Goal: Task Accomplishment & Management: Complete application form

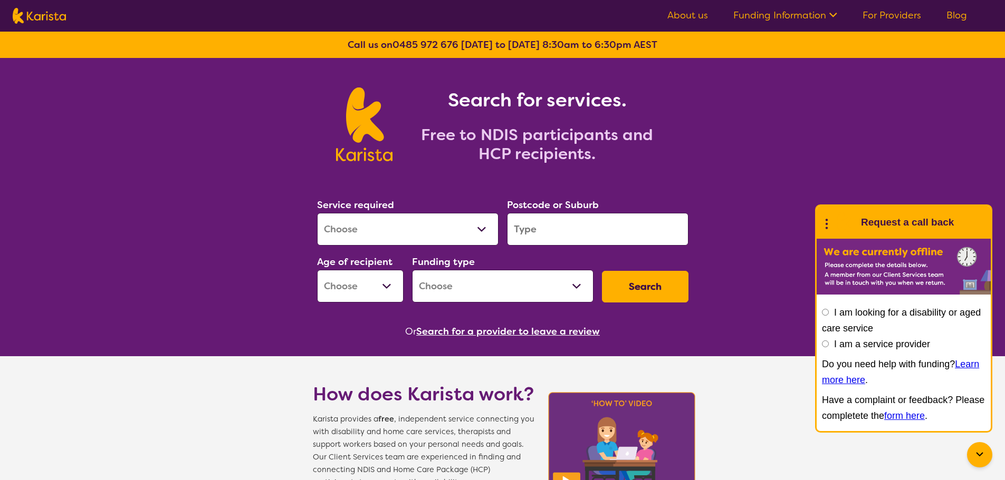
click at [892, 14] on link "For Providers" at bounding box center [891, 15] width 59 height 13
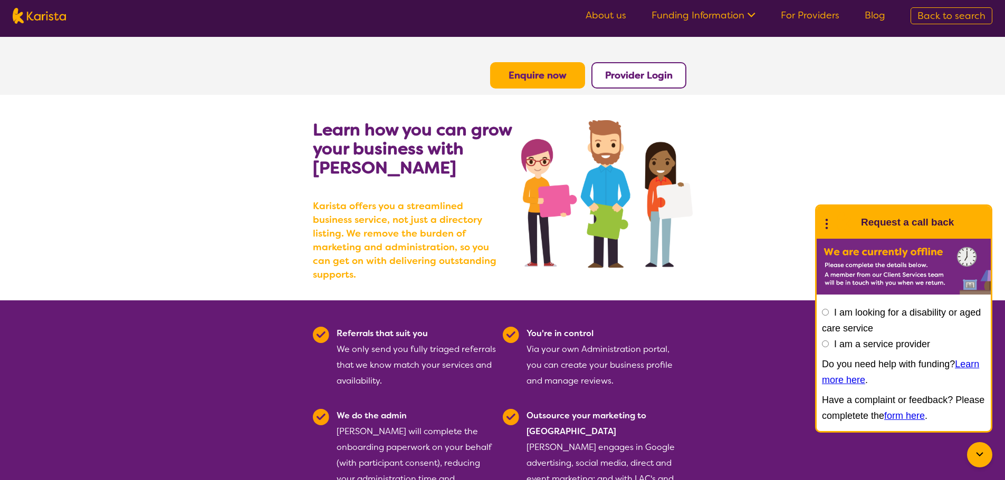
click at [566, 76] on button "Enquire now" at bounding box center [537, 75] width 95 height 26
click at [515, 76] on b "Enquire now" at bounding box center [537, 75] width 58 height 13
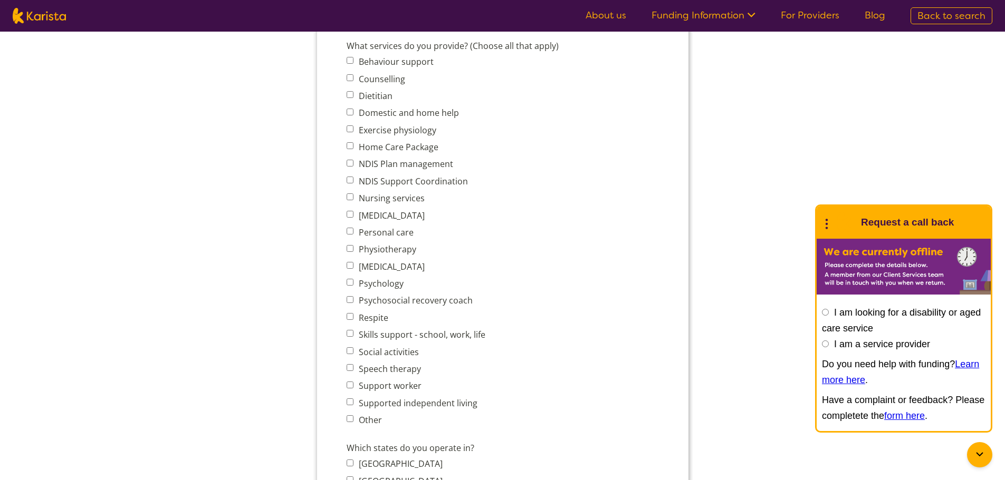
scroll to position [422, 0]
click at [408, 182] on label "NDIS Support Coordination" at bounding box center [411, 182] width 112 height 12
click at [353, 182] on input "NDIS Support Coordination" at bounding box center [349, 180] width 7 height 7
checkbox input "true"
click at [387, 230] on label "Personal care" at bounding box center [384, 233] width 58 height 12
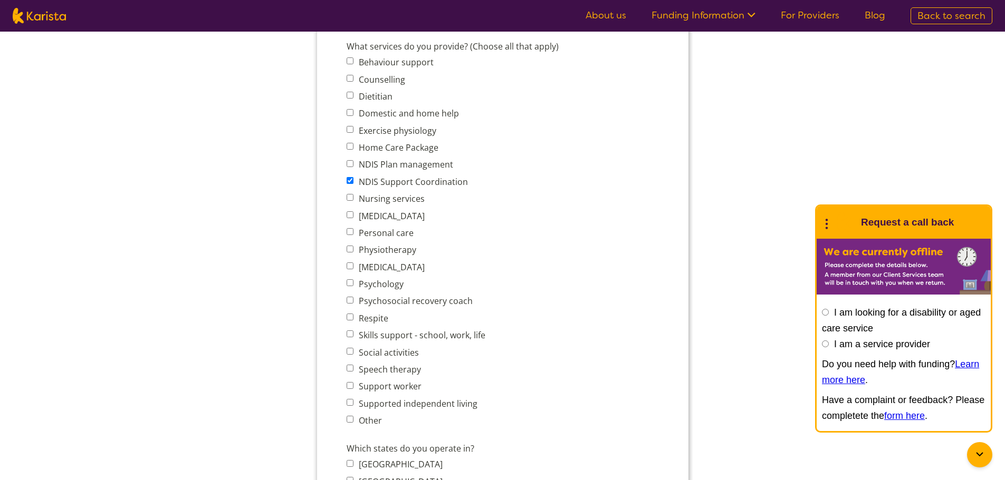
click at [353, 230] on input "Personal care" at bounding box center [349, 231] width 7 height 7
click at [391, 228] on label "Personal care" at bounding box center [384, 233] width 58 height 12
click at [353, 228] on input "Personal care" at bounding box center [349, 231] width 7 height 7
checkbox input "false"
click at [416, 238] on span "Personal care" at bounding box center [418, 233] width 145 height 15
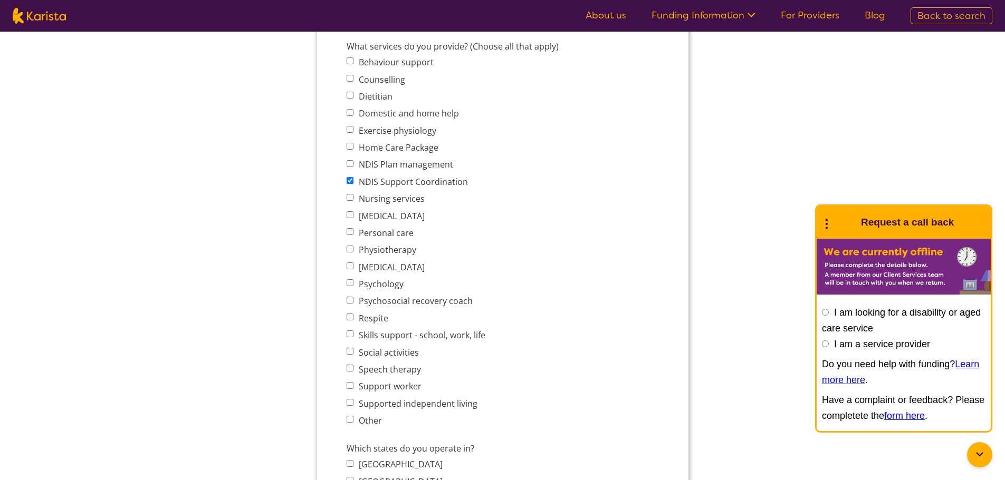
click at [421, 204] on label "Nursing services" at bounding box center [389, 199] width 69 height 12
click at [353, 201] on input "Nursing services" at bounding box center [349, 197] width 7 height 7
checkbox input "true"
click at [388, 234] on label "Personal care" at bounding box center [384, 233] width 58 height 12
click at [353, 234] on input "Personal care" at bounding box center [349, 231] width 7 height 7
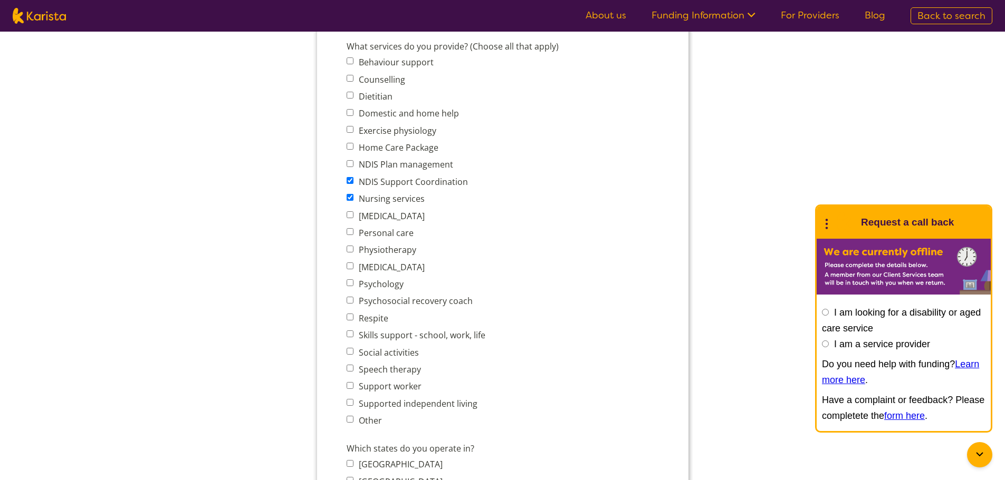
checkbox input "true"
click at [385, 385] on label "Support worker" at bounding box center [388, 387] width 66 height 12
click at [353, 385] on input "Support worker" at bounding box center [349, 385] width 7 height 7
checkbox input "true"
click at [413, 404] on label "Supported independent living" at bounding box center [416, 404] width 122 height 12
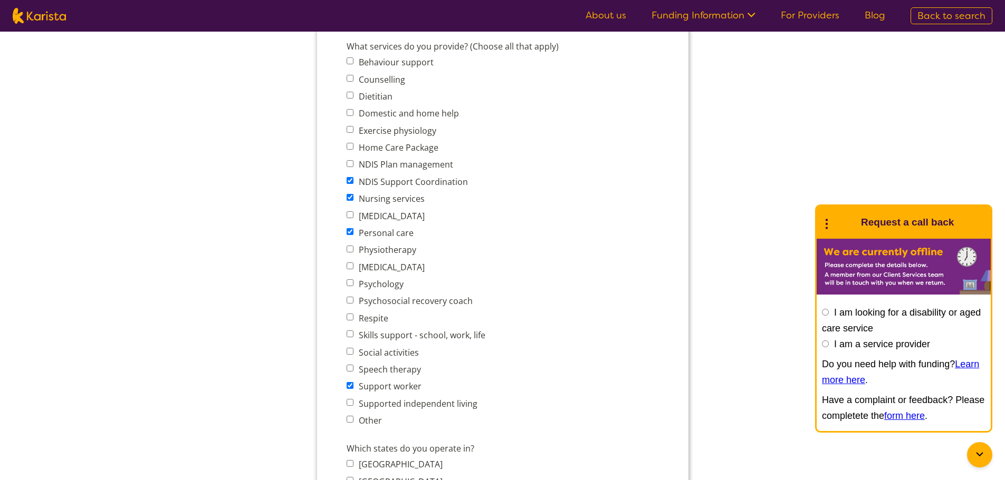
click at [353, 404] on input "Supported independent living" at bounding box center [349, 402] width 7 height 7
click at [416, 399] on label "Supported independent living" at bounding box center [416, 404] width 122 height 12
click at [353, 399] on input "Supported independent living" at bounding box center [349, 402] width 7 height 7
checkbox input "false"
click at [394, 330] on label "Skills support - school, work, life" at bounding box center [420, 336] width 130 height 12
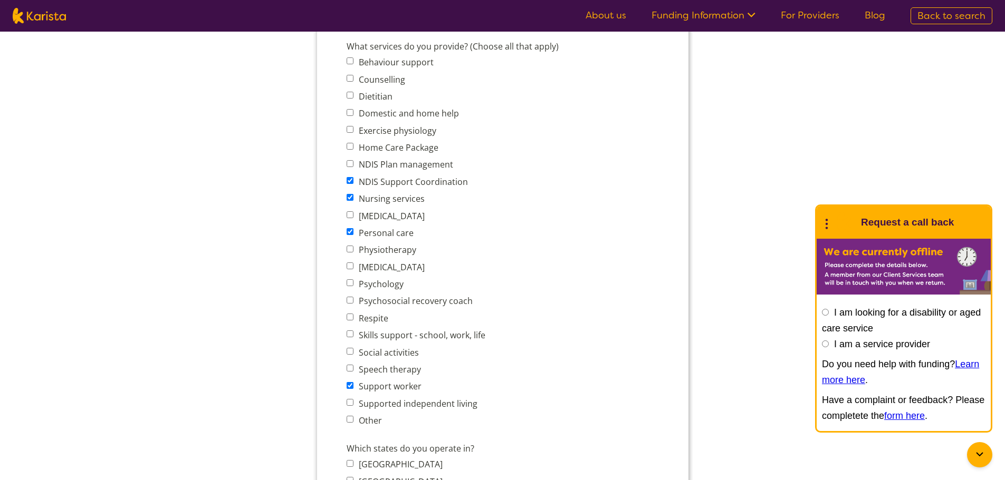
click at [353, 331] on input "Skills support - school, work, life" at bounding box center [349, 334] width 7 height 7
checkbox input "true"
click at [390, 356] on label "Social activities" at bounding box center [386, 353] width 63 height 12
click at [353, 355] on input "Social activities" at bounding box center [349, 351] width 7 height 7
checkbox input "true"
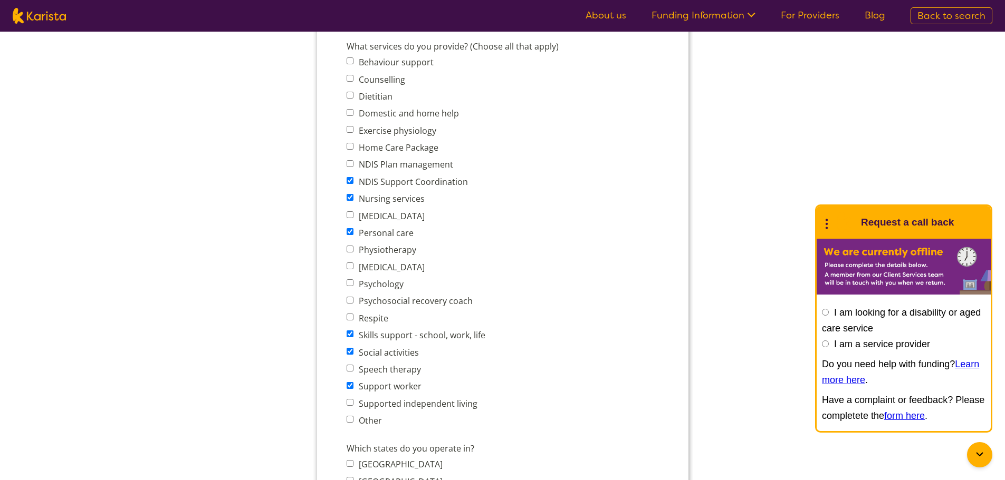
click at [400, 334] on label "Skills support - school, work, life" at bounding box center [420, 336] width 130 height 12
click at [353, 334] on input "Skills support - school, work, life" at bounding box center [349, 334] width 7 height 7
checkbox input "false"
click at [390, 353] on label "Social activities" at bounding box center [386, 353] width 63 height 12
click at [353, 353] on input "Social activities" at bounding box center [349, 351] width 7 height 7
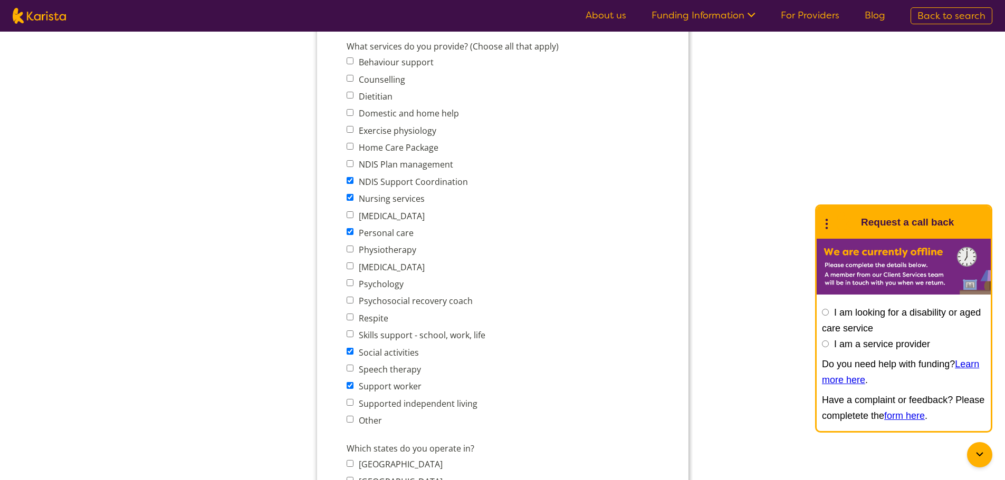
checkbox input "false"
click at [417, 300] on label "Psychosocial recovery coach" at bounding box center [413, 301] width 117 height 12
click at [353, 300] on input "Psychosocial recovery coach" at bounding box center [349, 300] width 7 height 7
checkbox input "true"
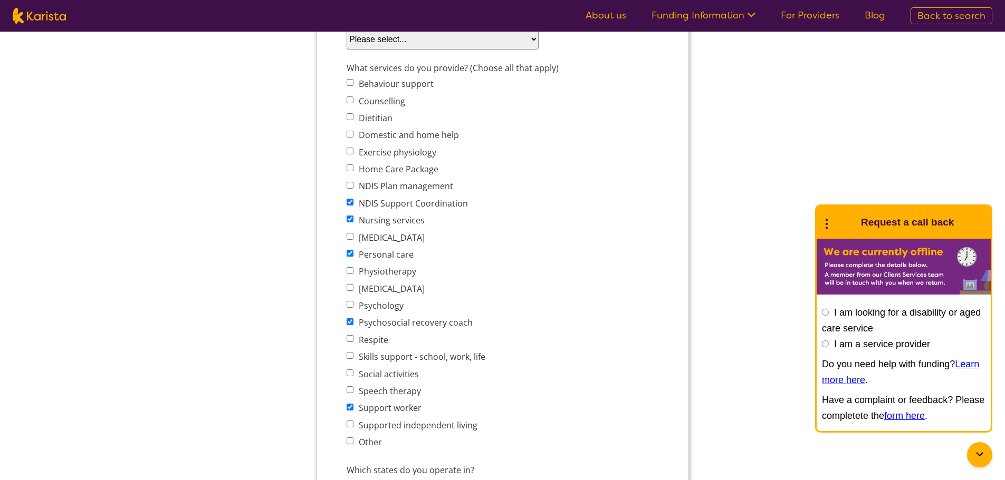
scroll to position [264, 0]
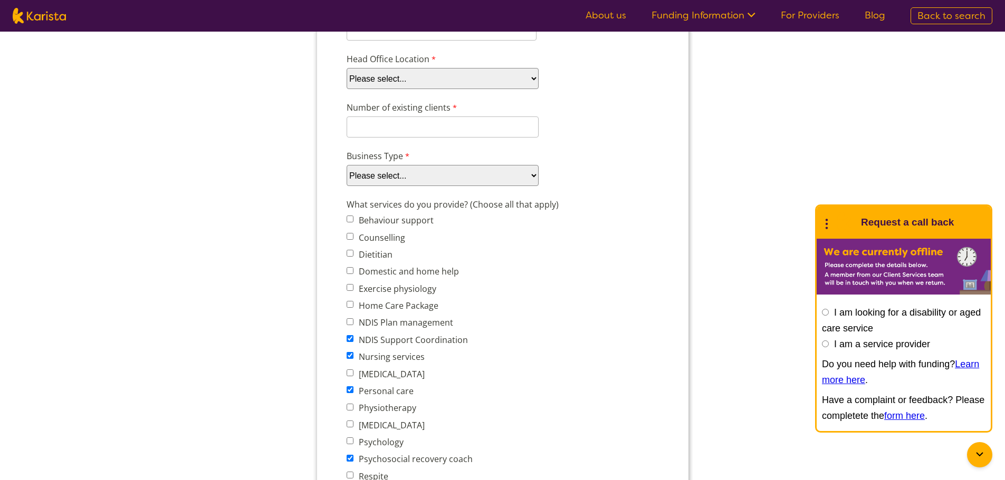
click at [473, 182] on select "Please select... Company Individual/Sole Trader Other (please specify)" at bounding box center [442, 175] width 192 height 21
select select "tfa_88"
click at [346, 186] on select "Please select... Company Individual/Sole Trader Other (please specify)" at bounding box center [442, 175] width 192 height 21
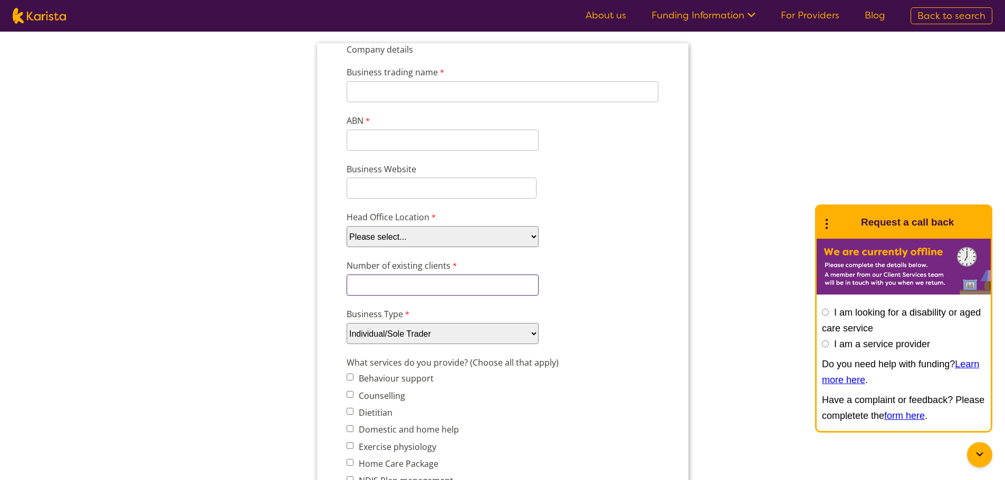
click at [435, 283] on input "Number of existing clients" at bounding box center [442, 285] width 192 height 21
click at [458, 232] on select "Please select... ACT NSW NT QLD SA TAS VIC WA" at bounding box center [442, 236] width 192 height 21
select select "tfa_95"
click at [346, 226] on select "Please select... ACT NSW NT QLD SA TAS VIC WA" at bounding box center [442, 236] width 192 height 21
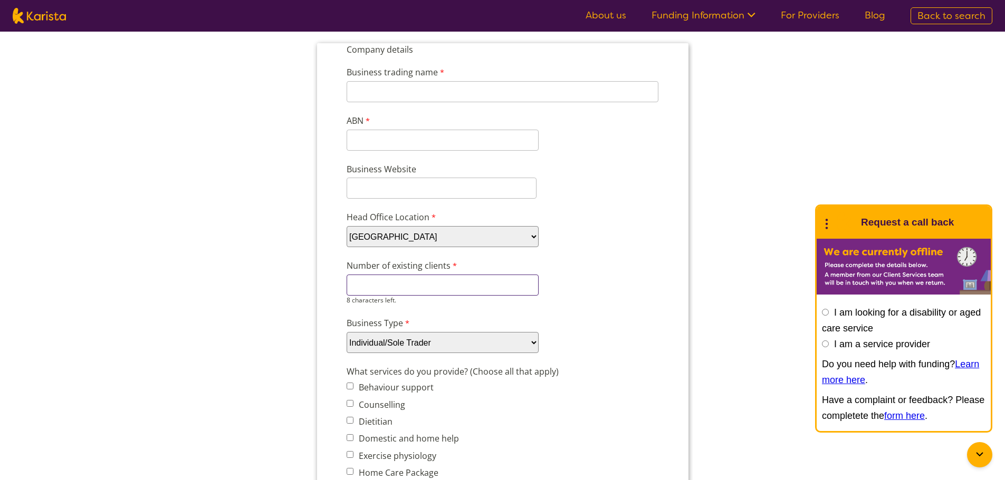
click at [426, 276] on input "Number of existing clients" at bounding box center [442, 285] width 192 height 21
type input "2"
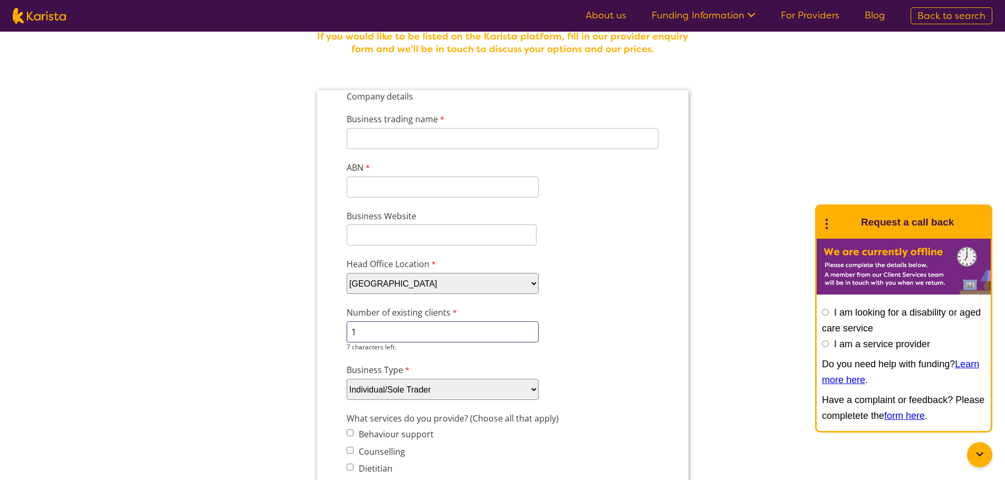
scroll to position [53, 0]
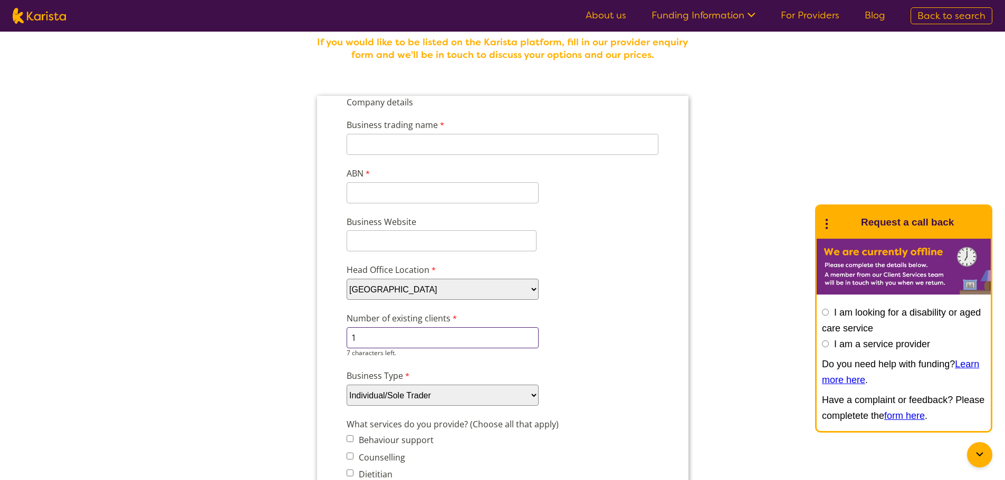
type input "1"
click at [620, 177] on div "Business trading name 255 characters left. ABN 11 characters left." at bounding box center [502, 157] width 321 height 97
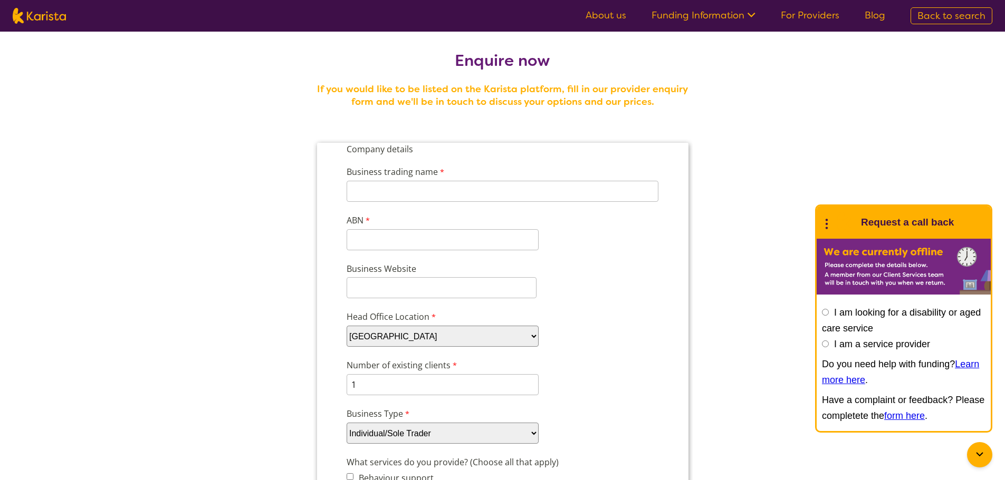
scroll to position [0, 0]
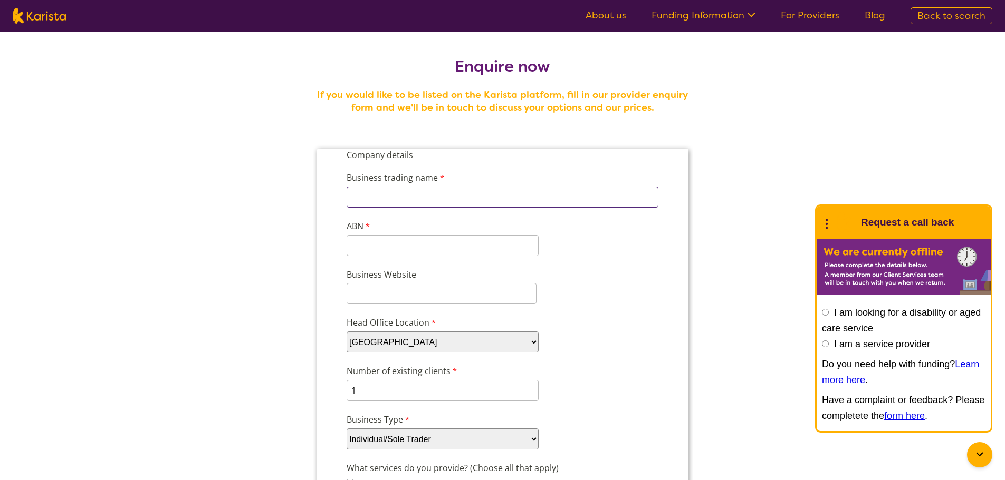
click at [481, 190] on input "Business trading name" at bounding box center [502, 197] width 312 height 21
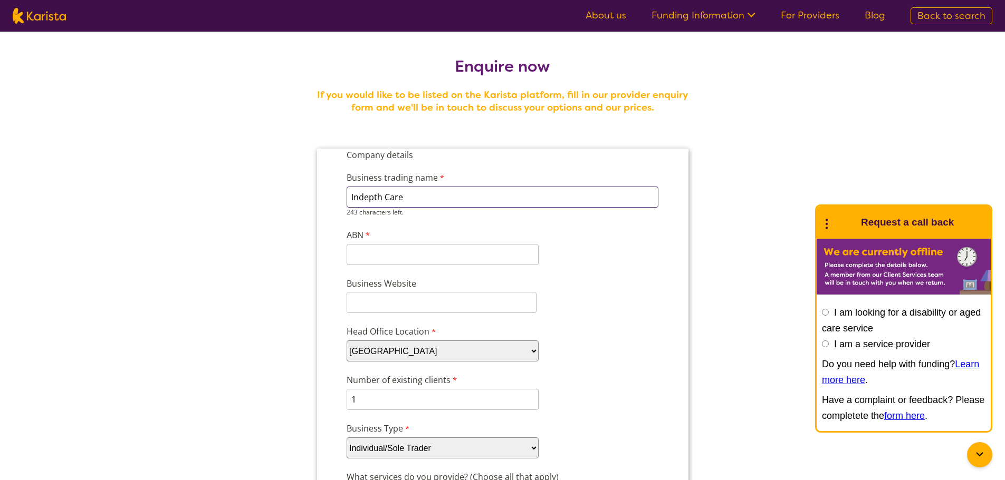
type input "Indepth Care"
click at [383, 399] on input "1" at bounding box center [442, 399] width 192 height 21
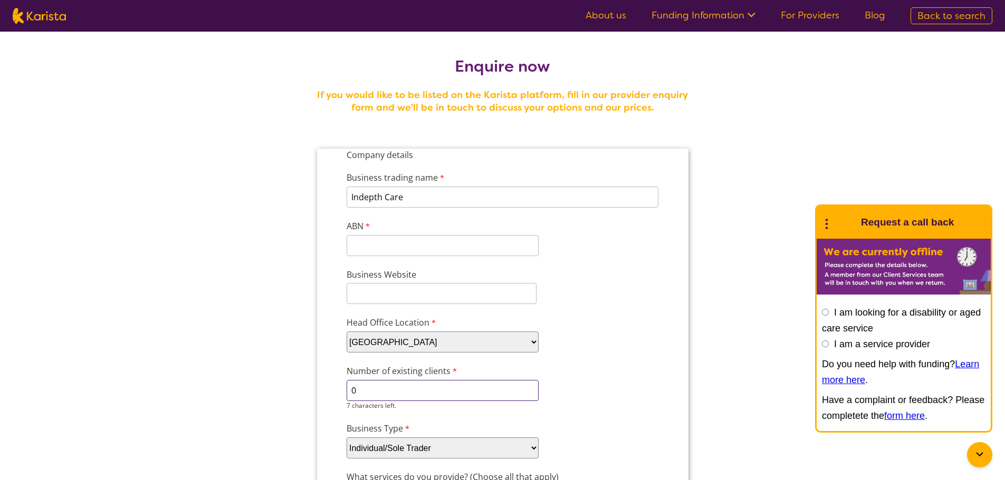
type input "0"
drag, startPoint x: 410, startPoint y: 293, endPoint x: 400, endPoint y: 287, distance: 11.9
click at [410, 292] on input "Business Website" at bounding box center [441, 293] width 190 height 21
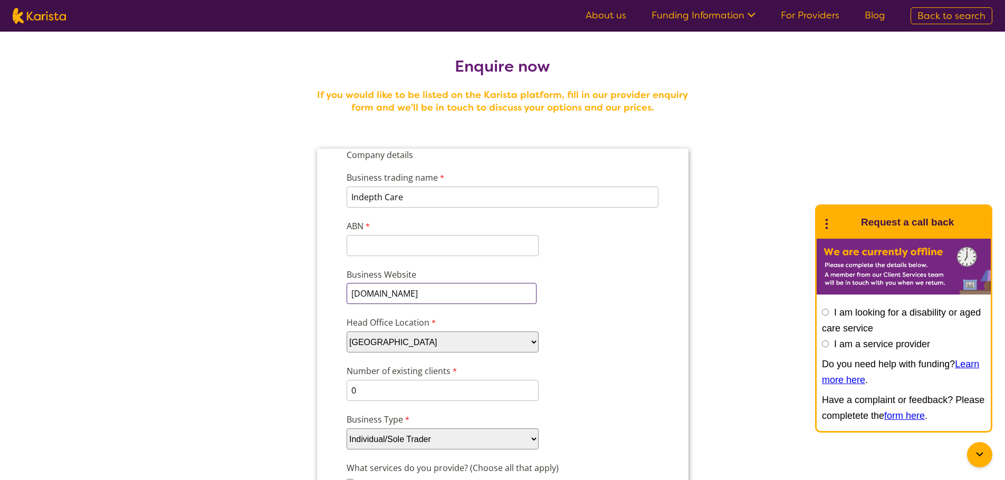
type input "www.indepthcare.com.au"
click at [403, 244] on input "ABN" at bounding box center [442, 245] width 192 height 21
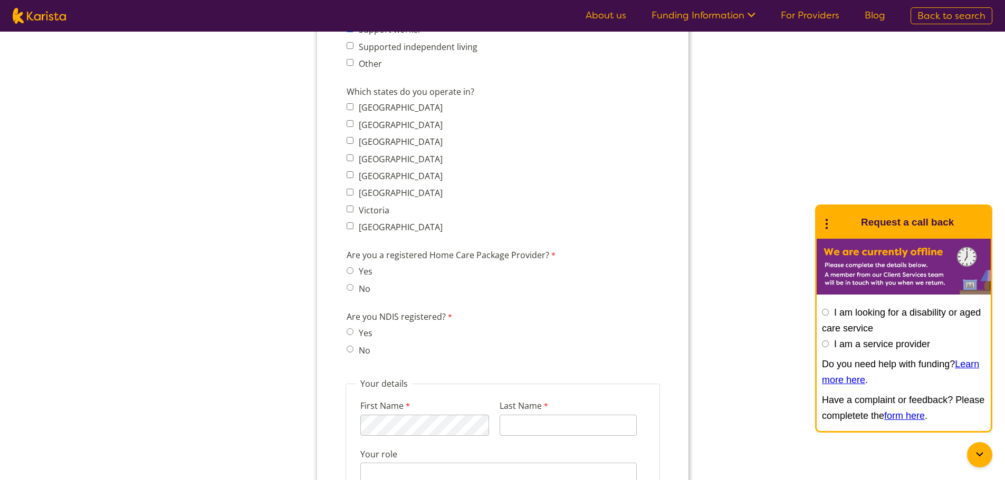
scroll to position [791, 0]
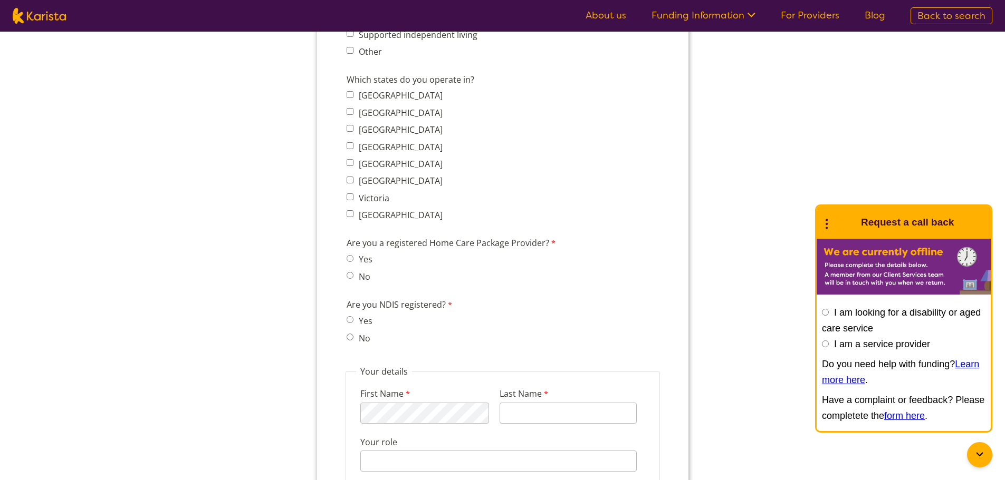
click at [354, 279] on span "No" at bounding box center [362, 276] width 32 height 15
click at [351, 278] on input "No" at bounding box center [349, 275] width 7 height 7
radio input "true"
click at [354, 337] on span "No" at bounding box center [362, 338] width 32 height 15
click at [346, 341] on span "No" at bounding box center [362, 338] width 32 height 15
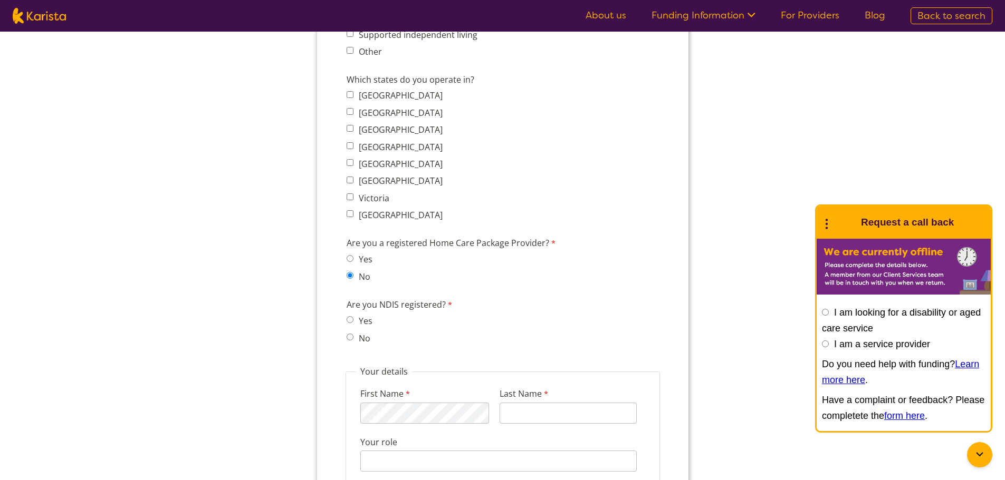
click at [352, 334] on input "No" at bounding box center [349, 337] width 7 height 7
radio input "true"
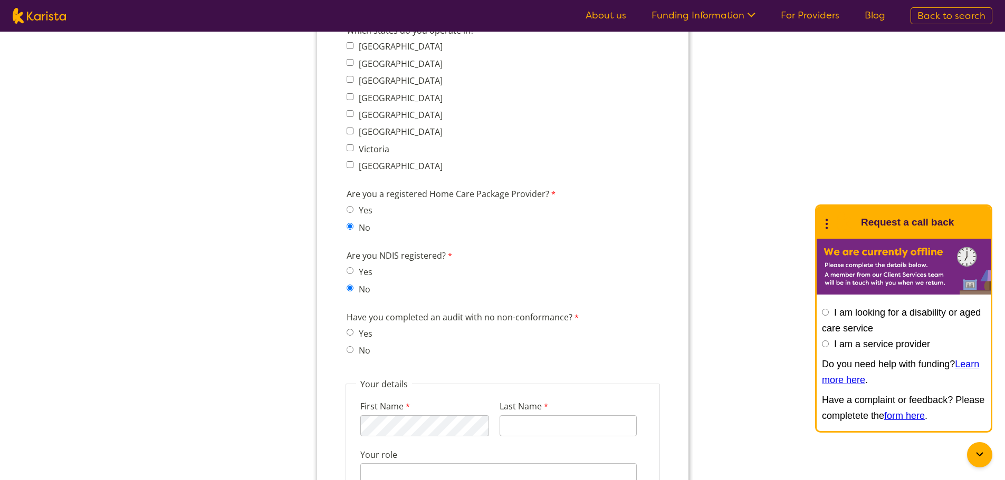
scroll to position [844, 0]
click at [359, 347] on label "No" at bounding box center [362, 347] width 15 height 12
click at [353, 347] on input "No" at bounding box center [349, 346] width 7 height 7
radio input "true"
drag, startPoint x: 567, startPoint y: 316, endPoint x: 494, endPoint y: 319, distance: 72.8
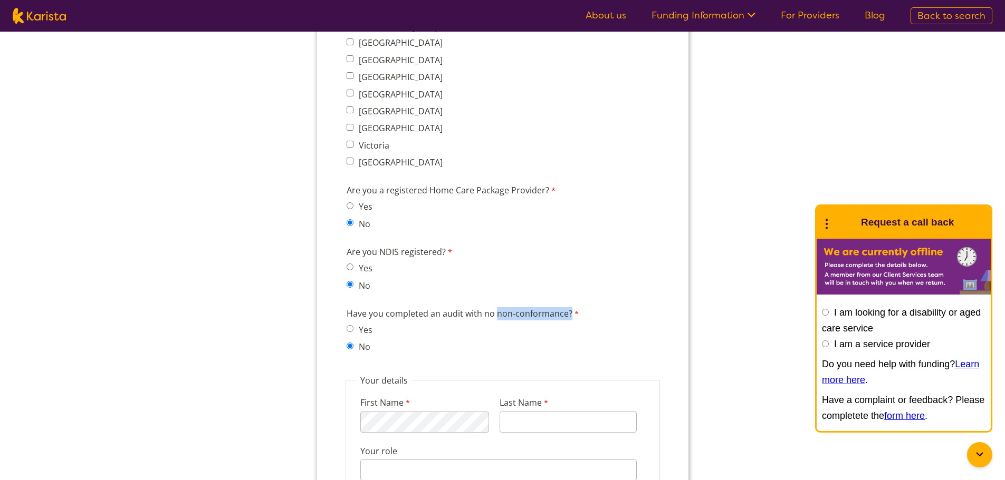
click at [494, 319] on label "Have you completed an audit with no non-conformance?" at bounding box center [463, 314] width 235 height 15
drag, startPoint x: 434, startPoint y: 319, endPoint x: 419, endPoint y: 316, distance: 14.9
click at [431, 319] on label "Have you completed an audit with no non-conformance?" at bounding box center [463, 314] width 235 height 15
drag, startPoint x: 341, startPoint y: 315, endPoint x: 572, endPoint y: 314, distance: 231.0
click at [572, 314] on div "Have you completed an audit with no non-conformance? Yes No" at bounding box center [502, 332] width 321 height 54
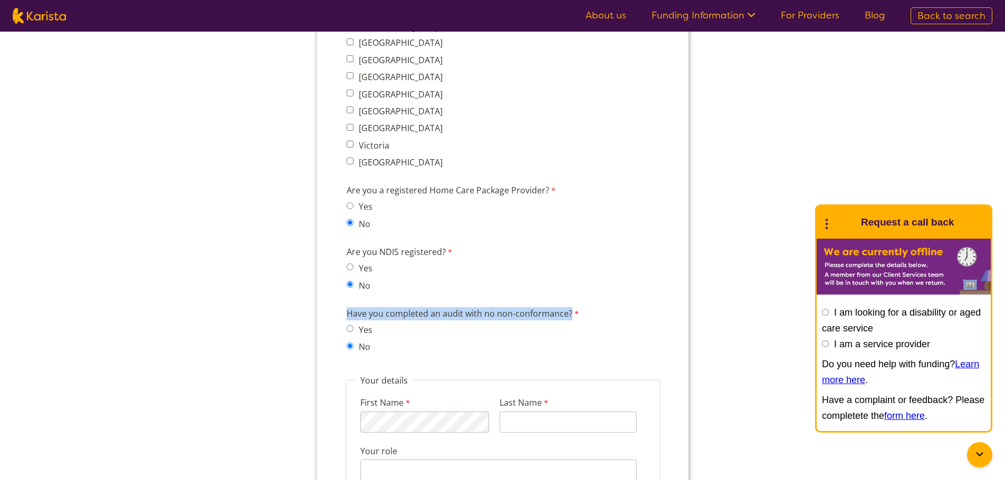
copy label "Have you completed an audit with no non-conformance?"
